Goal: Task Accomplishment & Management: Use online tool/utility

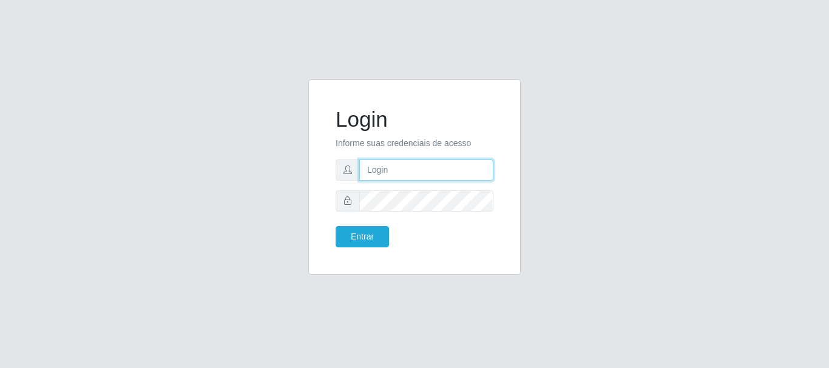
click at [422, 166] on input "text" at bounding box center [426, 170] width 134 height 21
click at [418, 167] on input "text" at bounding box center [426, 170] width 134 height 21
type input "biatriz@comprebem"
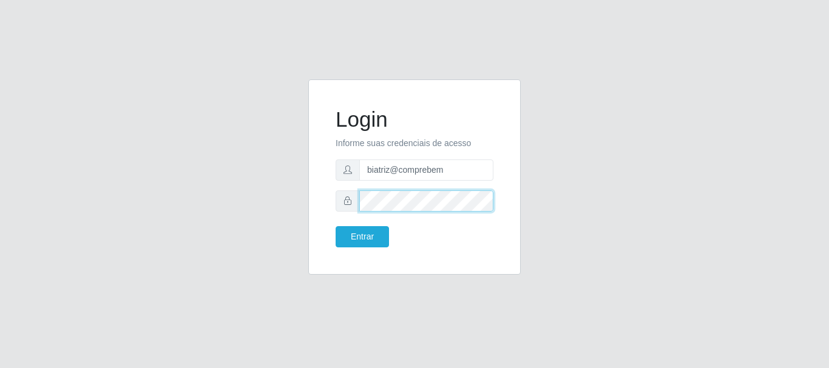
click at [336, 226] on button "Entrar" at bounding box center [362, 236] width 53 height 21
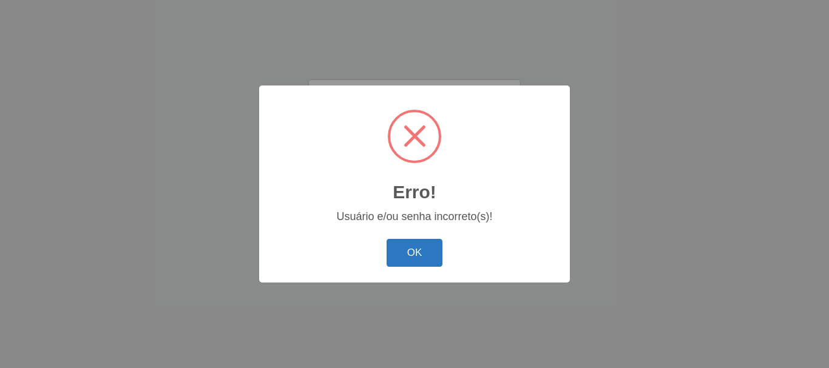
click at [428, 251] on button "OK" at bounding box center [414, 253] width 56 height 29
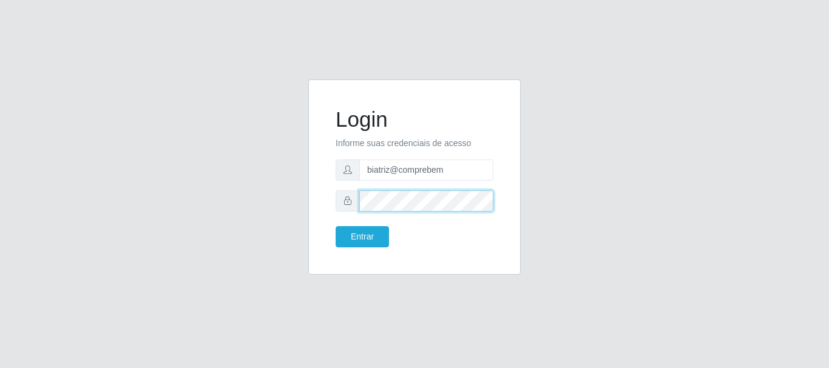
click at [342, 209] on div at bounding box center [415, 201] width 158 height 21
click at [336, 226] on button "Entrar" at bounding box center [362, 236] width 53 height 21
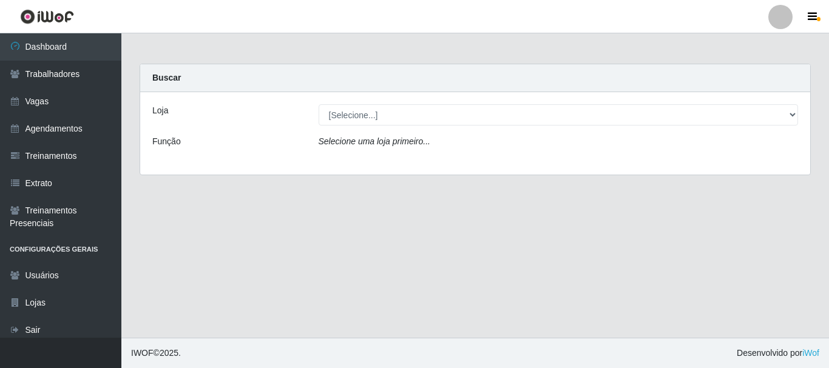
click at [370, 130] on div "Loja [Selecione...] Supermercado Compre Bem - Itabaiana Função Selecione uma lo…" at bounding box center [475, 133] width 670 height 83
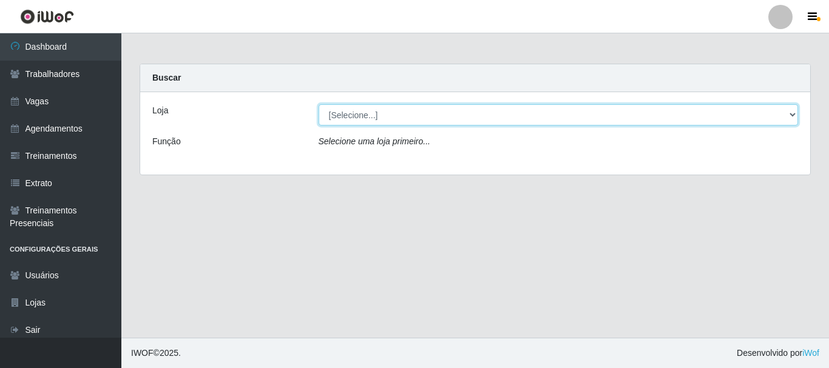
drag, startPoint x: 374, startPoint y: 106, endPoint x: 374, endPoint y: 122, distance: 16.4
click at [374, 106] on select "[Selecione...] Supermercado Compre Bem - Itabaiana" at bounding box center [559, 114] width 480 height 21
select select "264"
click at [319, 104] on select "[Selecione...] Supermercado Compre Bem - Itabaiana" at bounding box center [559, 114] width 480 height 21
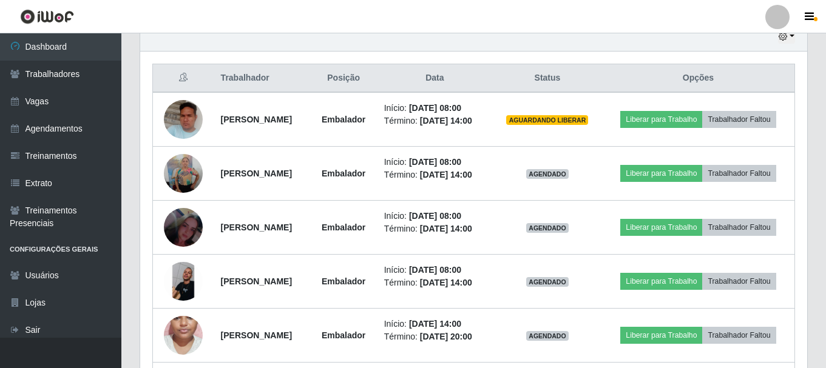
scroll to position [436, 0]
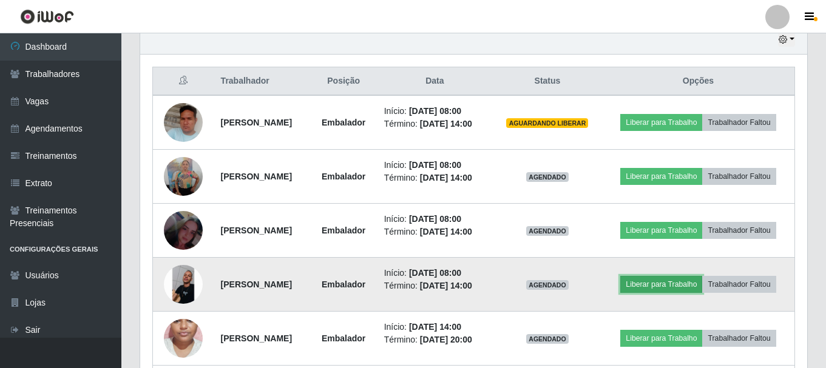
click at [702, 293] on button "Liberar para Trabalho" at bounding box center [661, 284] width 82 height 17
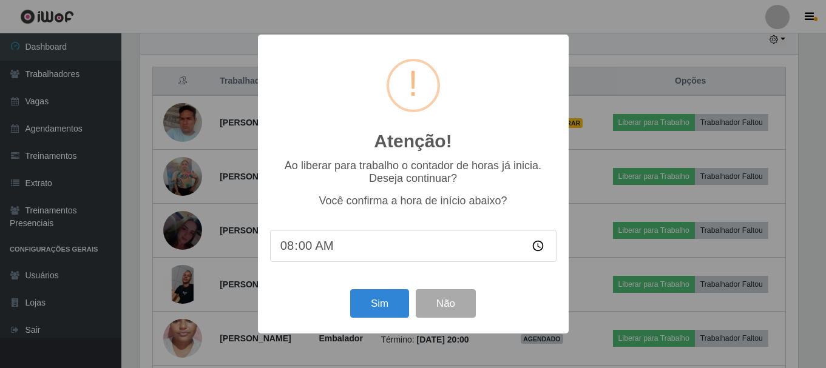
scroll to position [252, 661]
click at [365, 305] on button "Sim" at bounding box center [380, 303] width 59 height 29
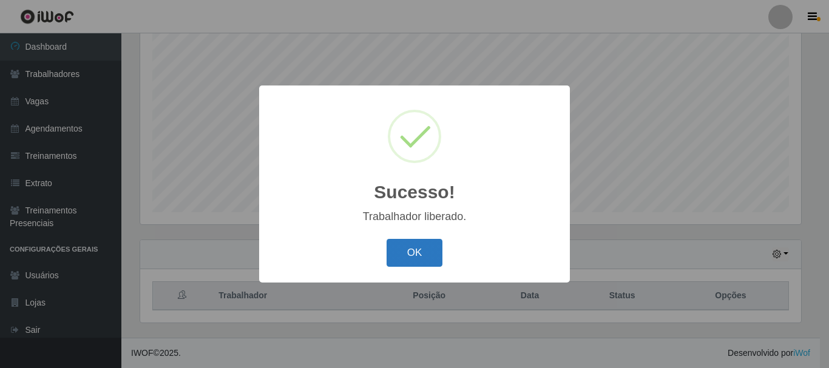
click at [412, 257] on button "OK" at bounding box center [414, 253] width 56 height 29
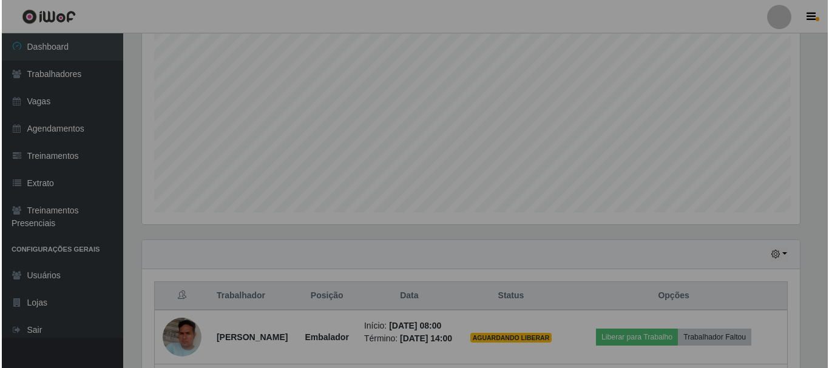
scroll to position [252, 667]
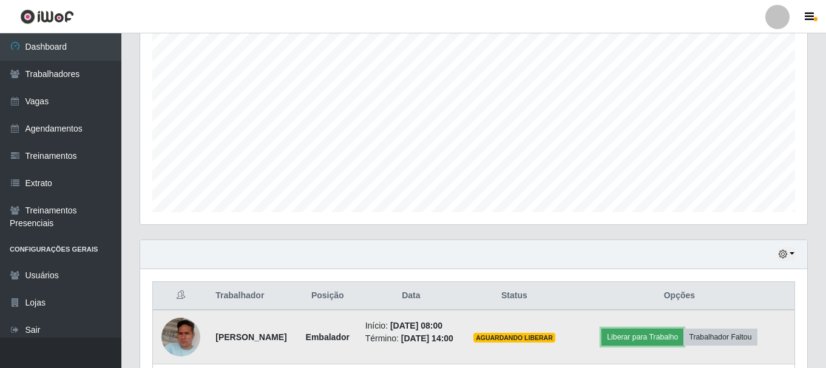
click at [661, 339] on button "Liberar para Trabalho" at bounding box center [642, 337] width 82 height 17
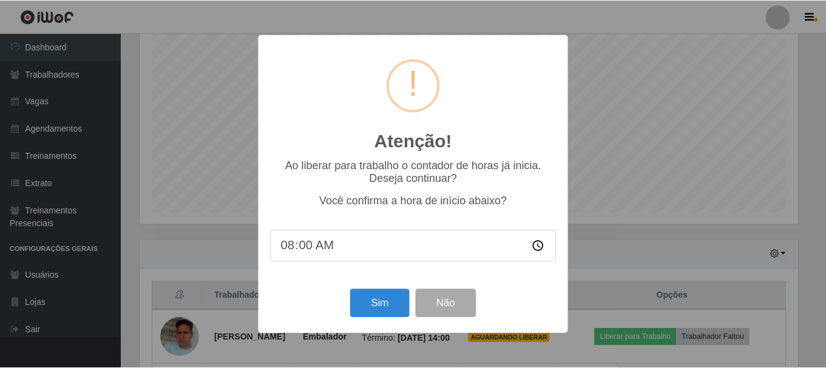
scroll to position [252, 661]
click at [656, 340] on div "Atenção! × Ao liberar para trabalho o contador de horas já inicia. Deseja conti…" at bounding box center [414, 184] width 829 height 368
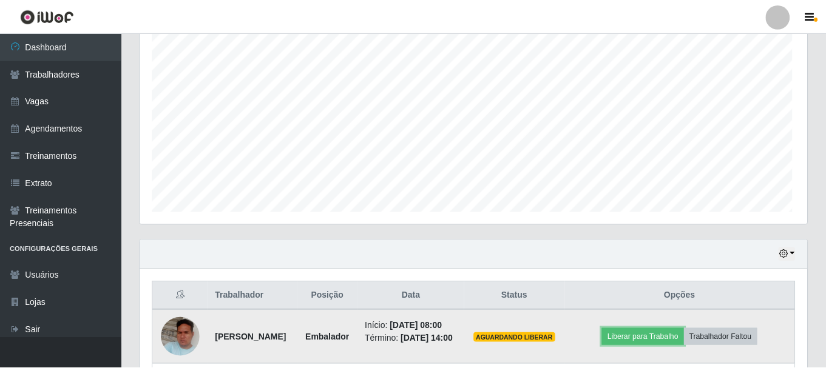
scroll to position [252, 667]
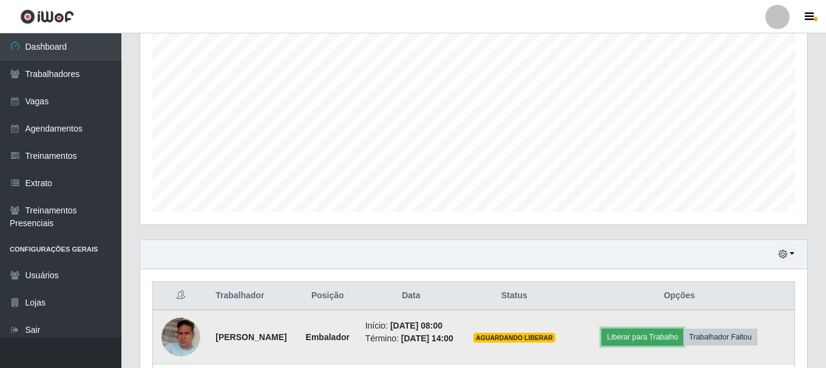
click at [624, 346] on button "Liberar para Trabalho" at bounding box center [642, 337] width 82 height 17
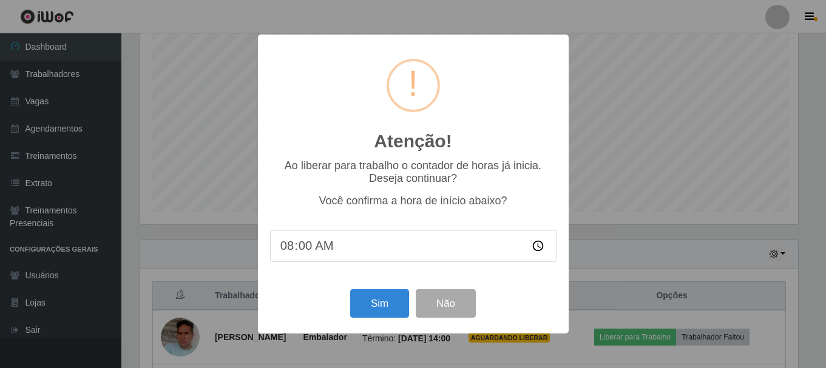
scroll to position [252, 661]
click at [370, 317] on button "Sim" at bounding box center [380, 303] width 59 height 29
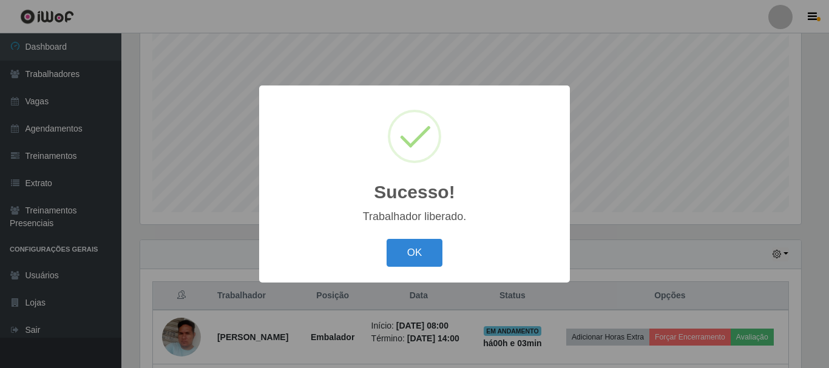
click at [434, 268] on div "OK Cancel" at bounding box center [414, 252] width 286 height 35
click at [430, 262] on button "OK" at bounding box center [414, 253] width 56 height 29
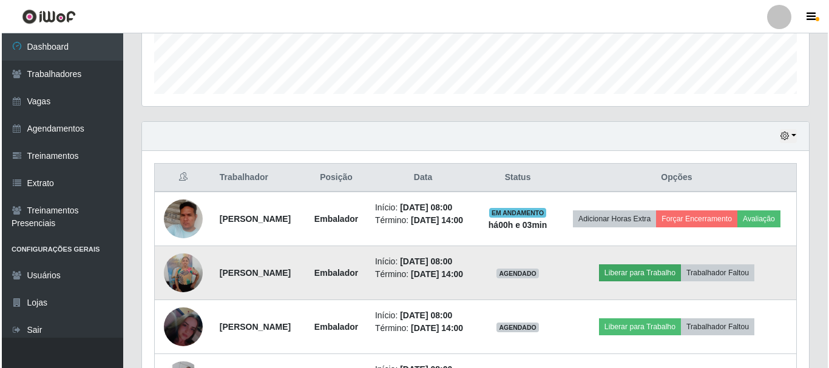
scroll to position [343, 0]
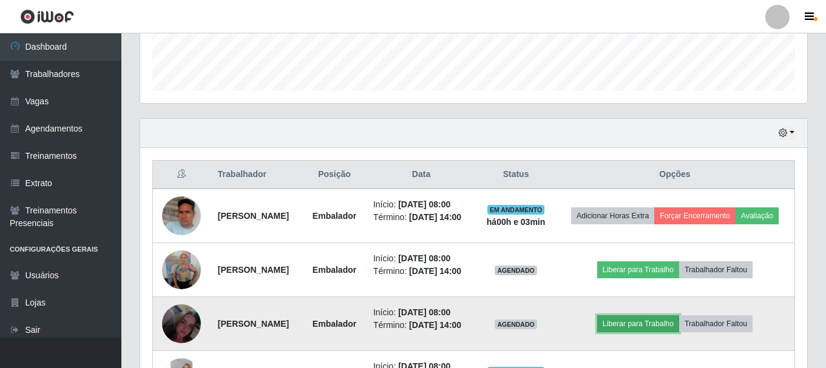
click at [644, 332] on button "Liberar para Trabalho" at bounding box center [638, 323] width 82 height 17
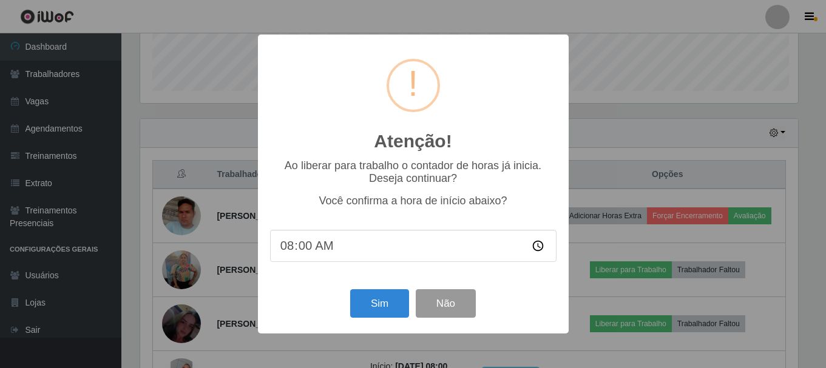
scroll to position [252, 661]
click at [390, 315] on button "Sim" at bounding box center [380, 303] width 59 height 29
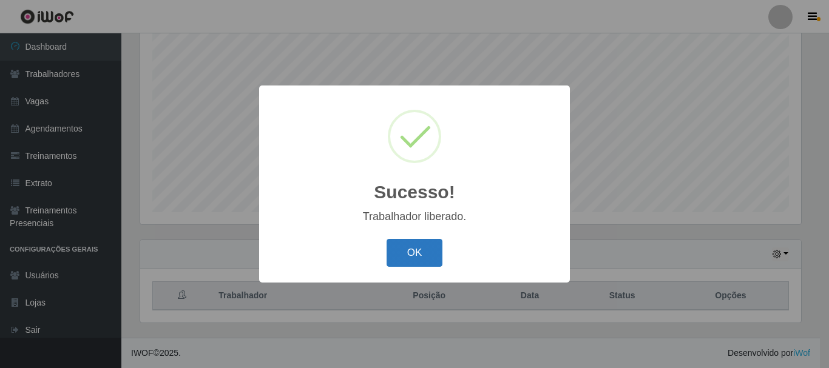
click at [400, 261] on button "OK" at bounding box center [414, 253] width 56 height 29
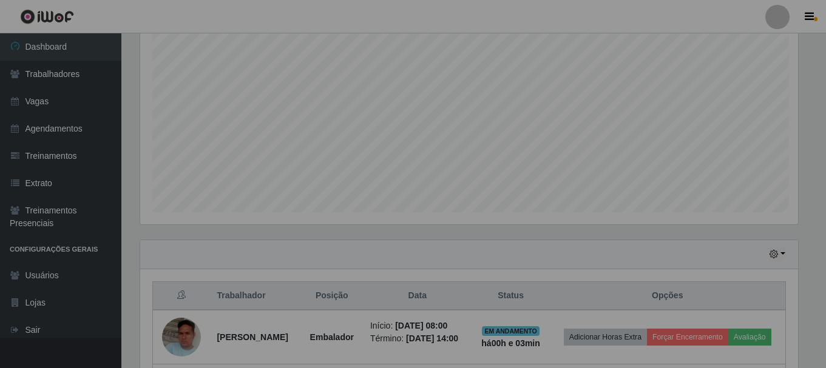
scroll to position [0, 0]
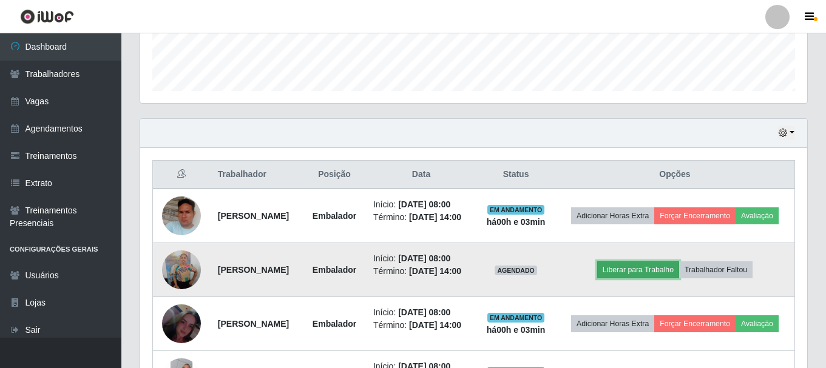
click at [644, 278] on button "Liberar para Trabalho" at bounding box center [638, 269] width 82 height 17
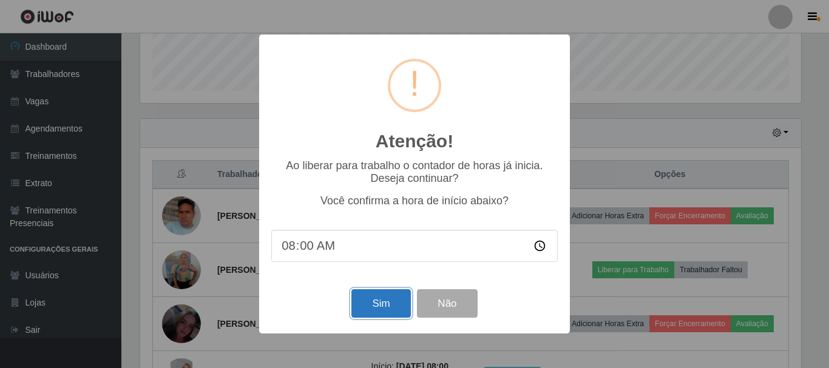
click at [389, 305] on button "Sim" at bounding box center [380, 303] width 59 height 29
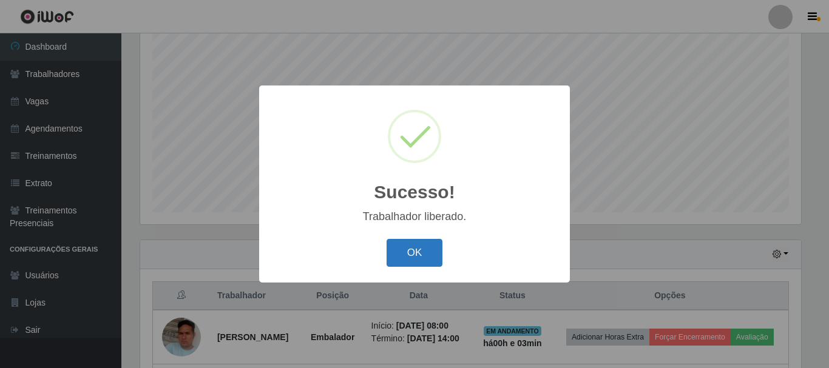
click at [424, 259] on button "OK" at bounding box center [414, 253] width 56 height 29
